Goal: Check status: Check status

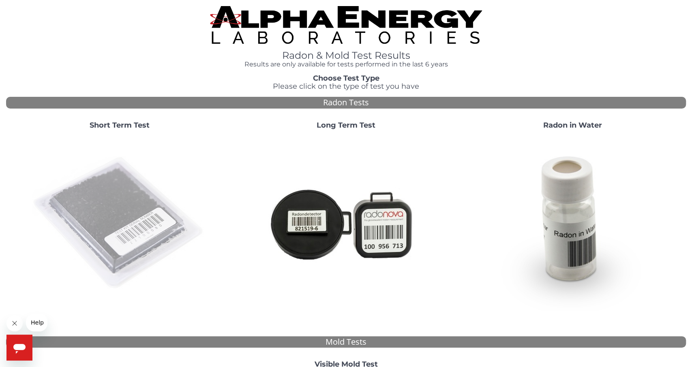
click at [125, 180] on img at bounding box center [119, 223] width 174 height 174
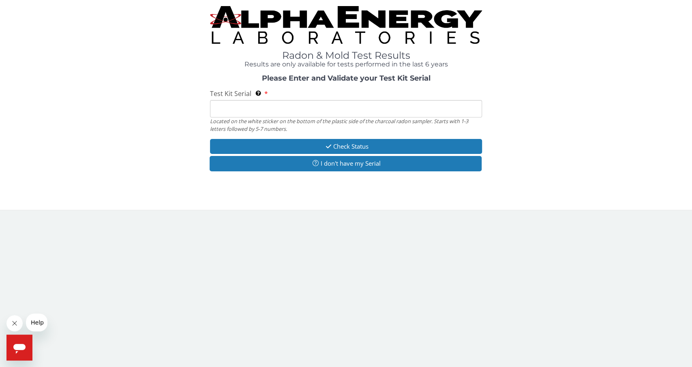
click at [299, 116] on input "Test Kit Serial Located on the white sticker on the bottom of the plastic side …" at bounding box center [346, 108] width 272 height 17
click at [286, 109] on input "Test Kit Serial Located on the white sticker on the bottom of the plastic side …" at bounding box center [346, 108] width 272 height 17
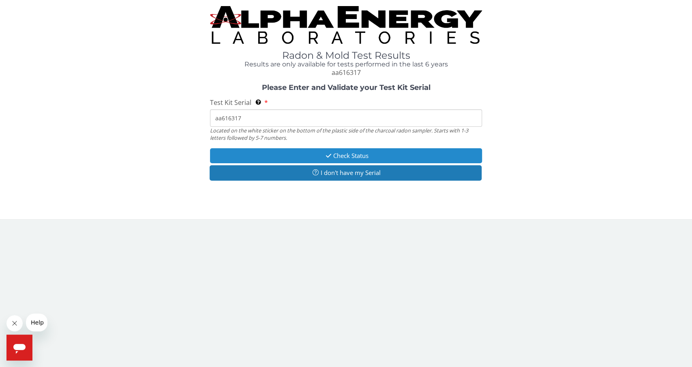
type input "aa616317"
click at [374, 161] on button "Check Status" at bounding box center [346, 155] width 272 height 15
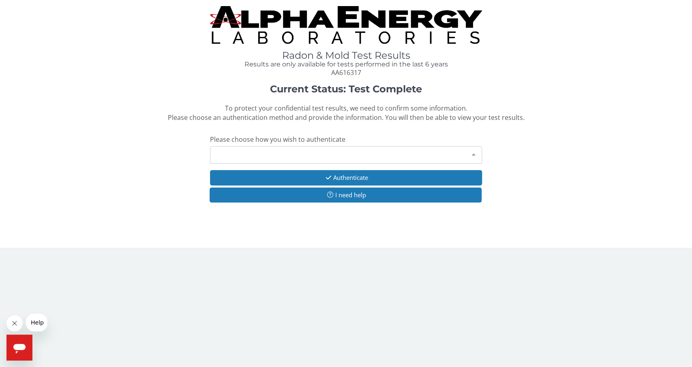
click at [348, 161] on div "Please make a selection" at bounding box center [346, 154] width 272 height 17
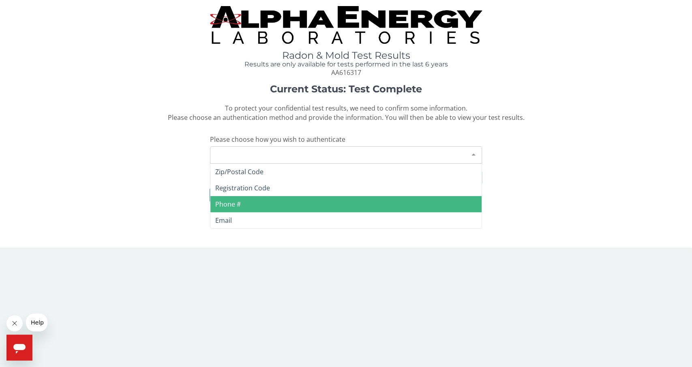
click at [325, 200] on span "Phone #" at bounding box center [346, 204] width 271 height 16
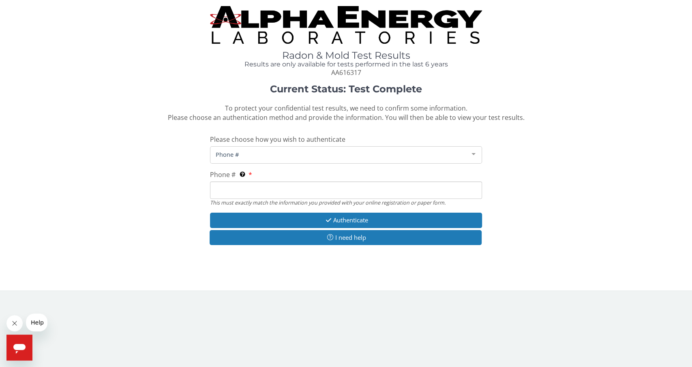
click at [318, 191] on input "Phone # This must exactly match the information you provided with your online r…" at bounding box center [346, 190] width 272 height 17
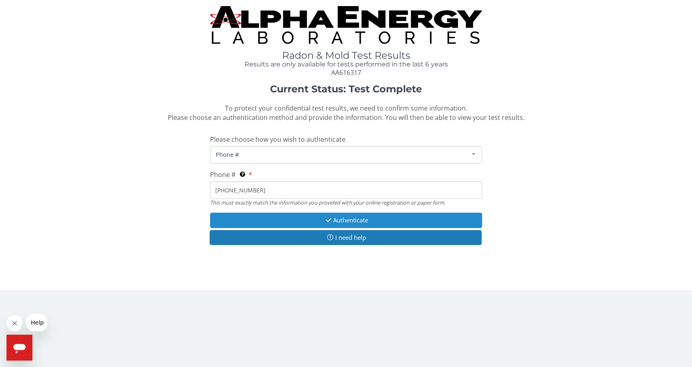
type input "[PHONE_NUMBER]"
click at [349, 220] on button "Authenticate" at bounding box center [346, 220] width 272 height 15
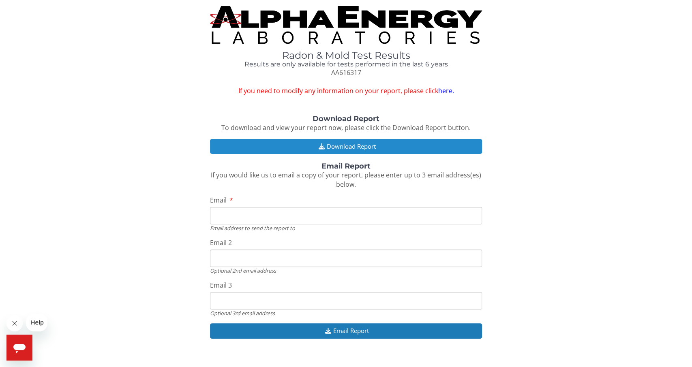
click at [350, 146] on button "Download Report" at bounding box center [346, 146] width 272 height 15
